Goal: Task Accomplishment & Management: Use online tool/utility

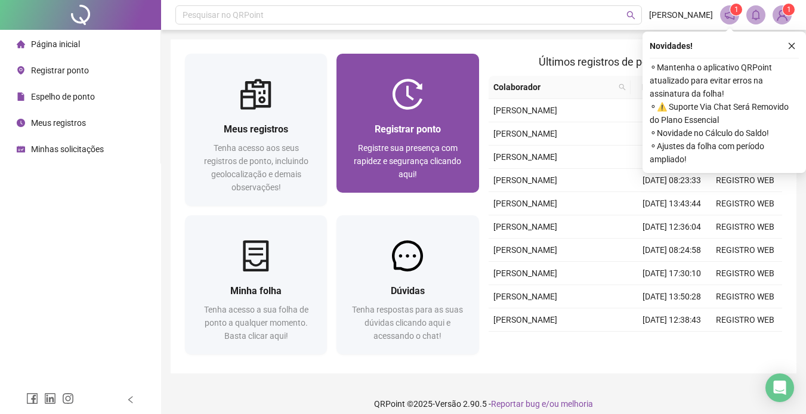
click at [415, 75] on div "Registrar ponto Registre sua presença com rapidez e segurança clicando aqui!" at bounding box center [408, 123] width 142 height 139
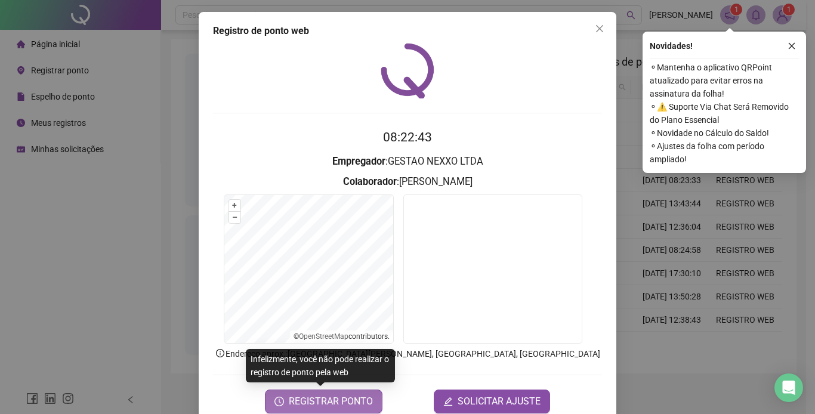
click at [345, 402] on span "REGISTRAR PONTO" at bounding box center [331, 401] width 84 height 14
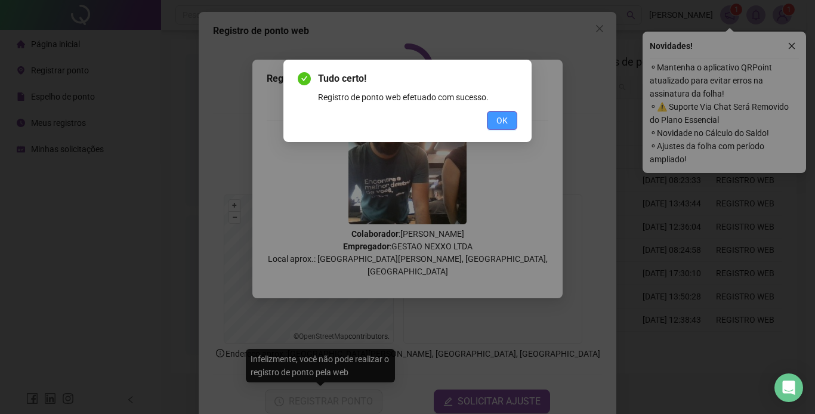
click at [507, 128] on button "OK" at bounding box center [502, 120] width 30 height 19
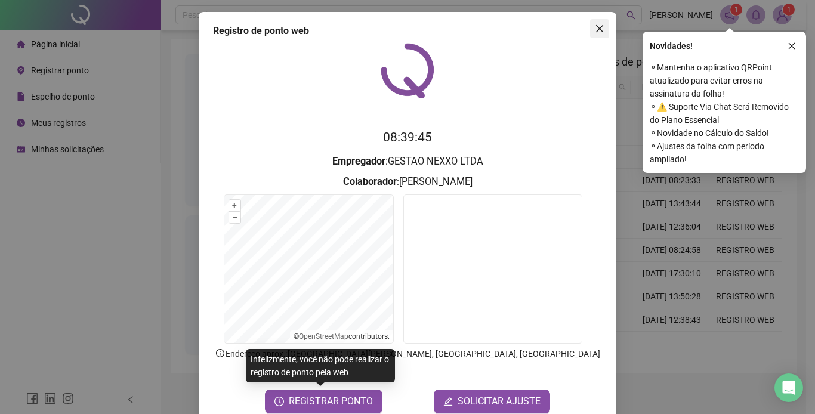
click at [599, 35] on button "Close" at bounding box center [599, 28] width 19 height 19
